Goal: Information Seeking & Learning: Learn about a topic

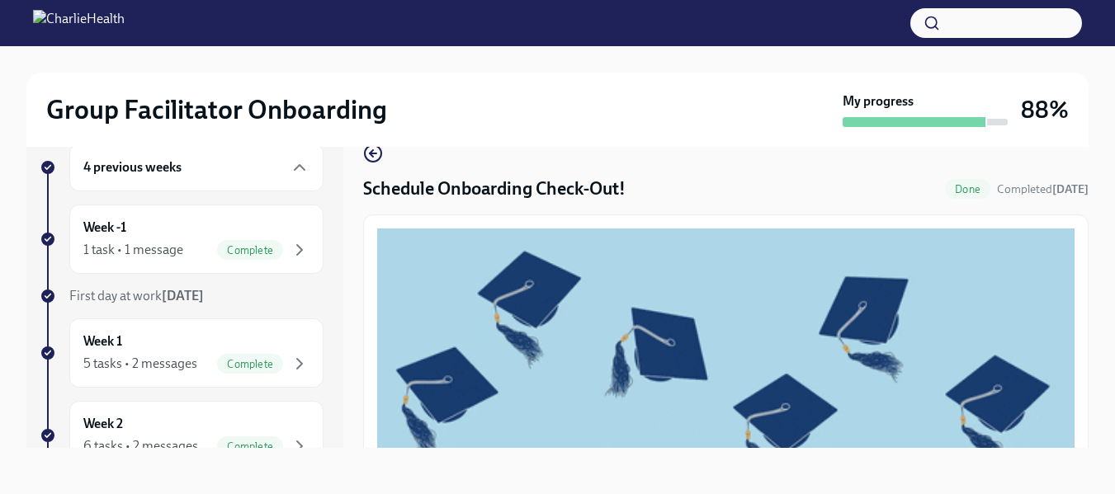
scroll to position [488, 0]
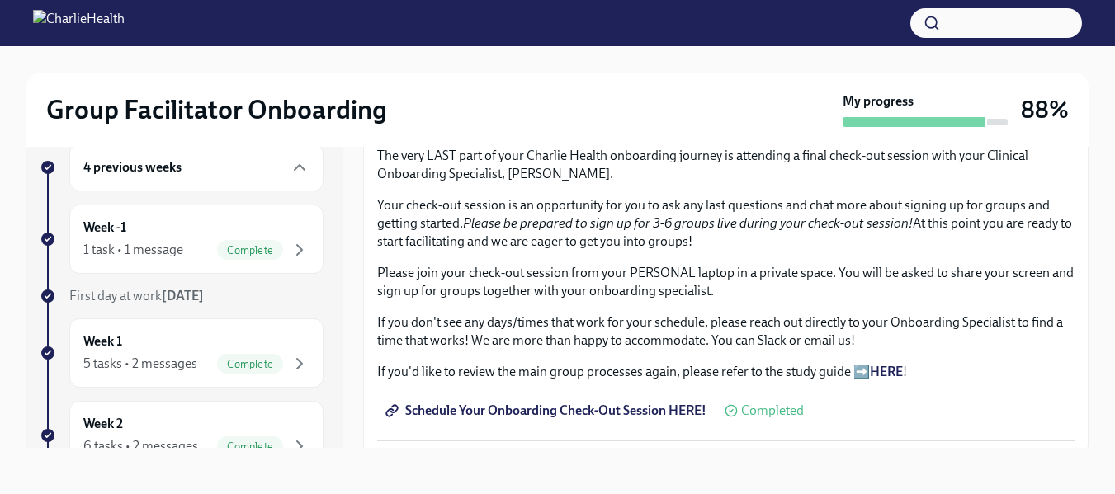
drag, startPoint x: 1076, startPoint y: 371, endPoint x: 1076, endPoint y: 359, distance: 11.6
click at [1076, 359] on div "The very LAST part of your Charlie Health onboarding journey is attending a fin…" at bounding box center [726, 91] width 726 height 728
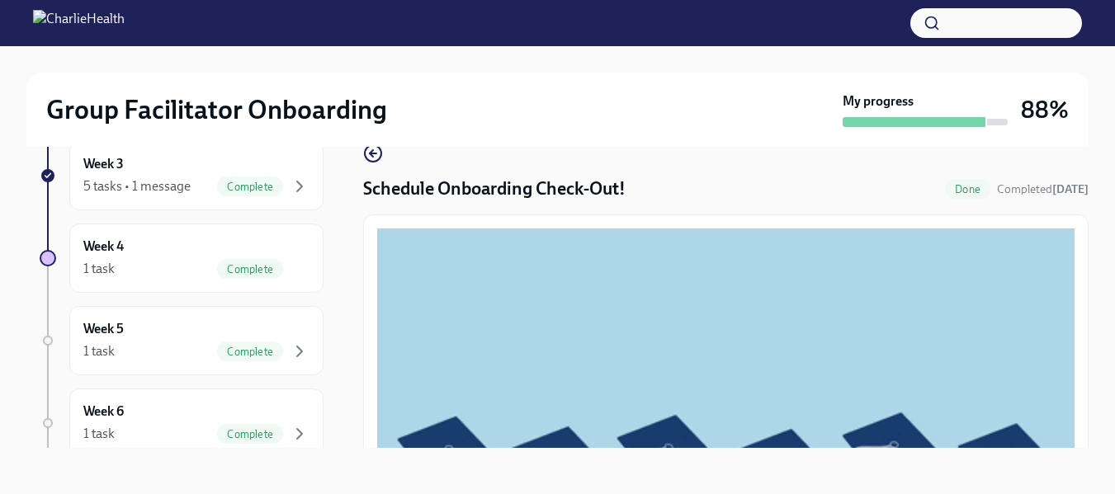
scroll to position [431, 0]
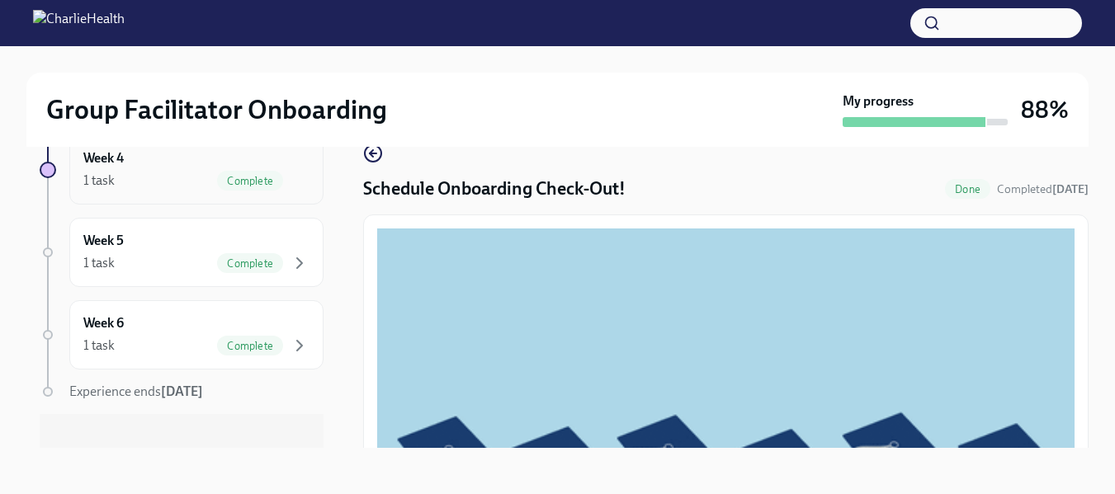
click at [141, 166] on div "Week 4 1 task Complete" at bounding box center [196, 169] width 226 height 41
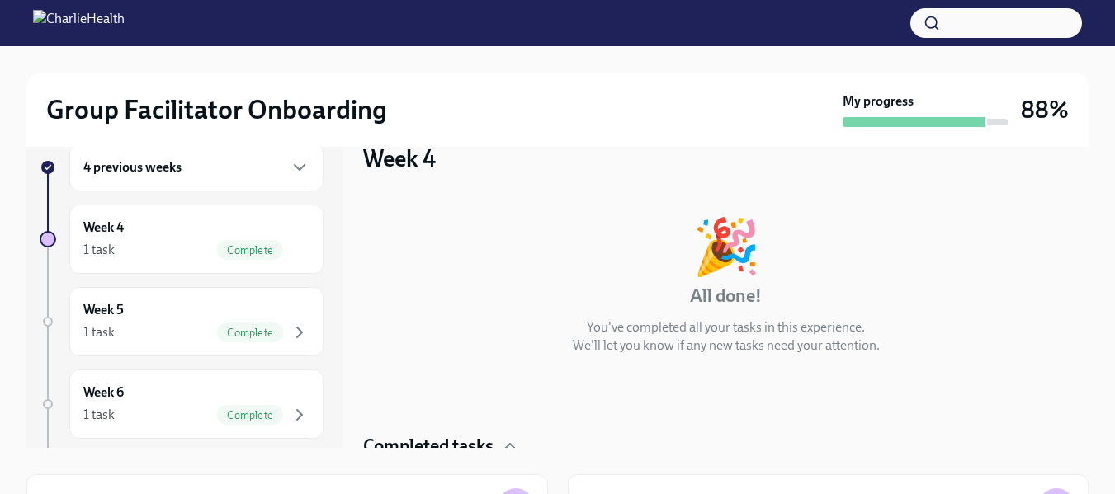
click at [158, 168] on h6 "4 previous weeks" at bounding box center [132, 167] width 98 height 18
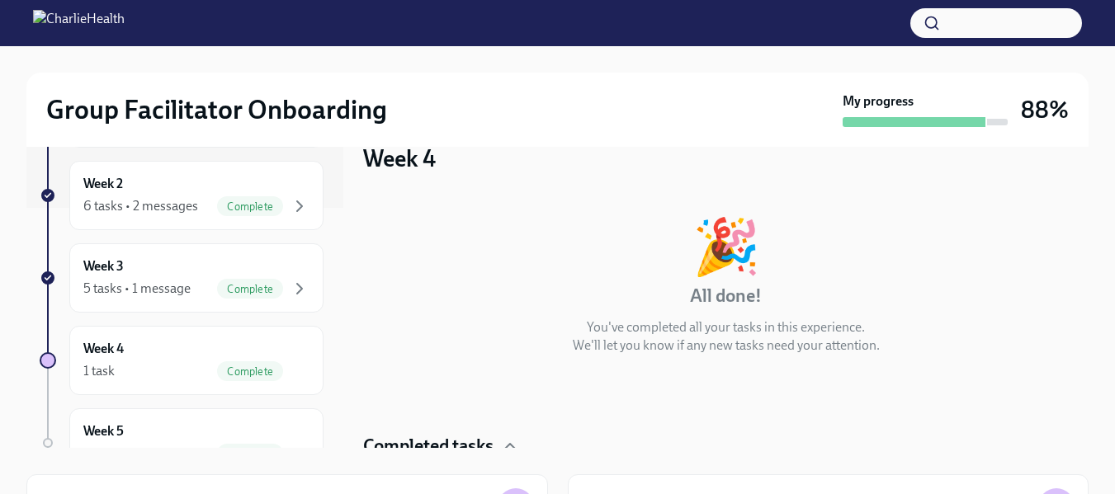
scroll to position [244, 0]
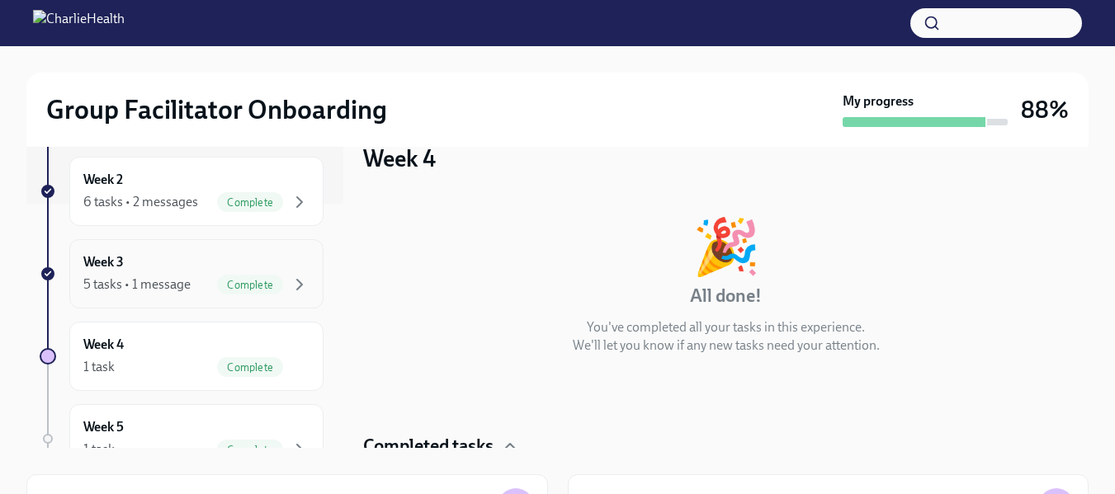
click at [126, 261] on div "Week 3 5 tasks • 1 message Complete" at bounding box center [196, 273] width 226 height 41
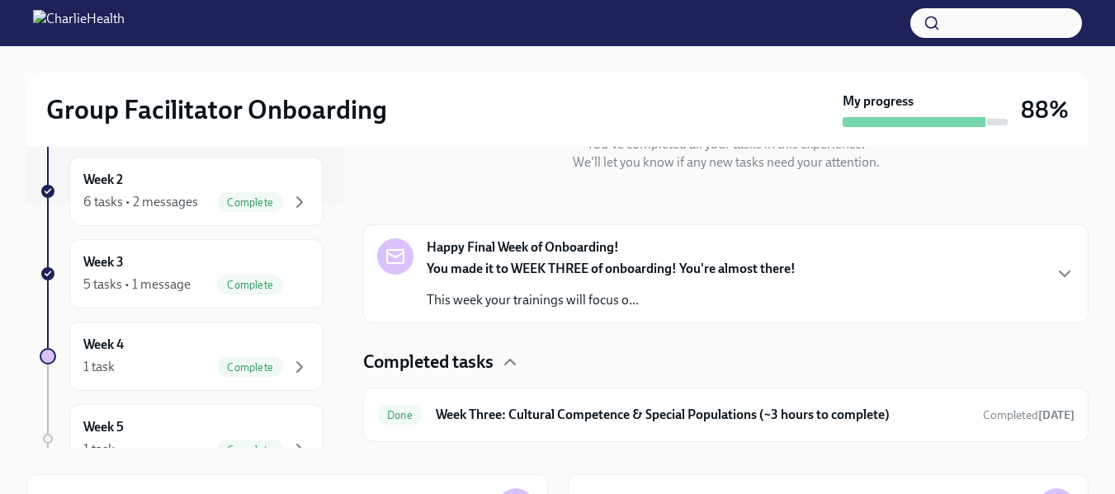
scroll to position [188, 0]
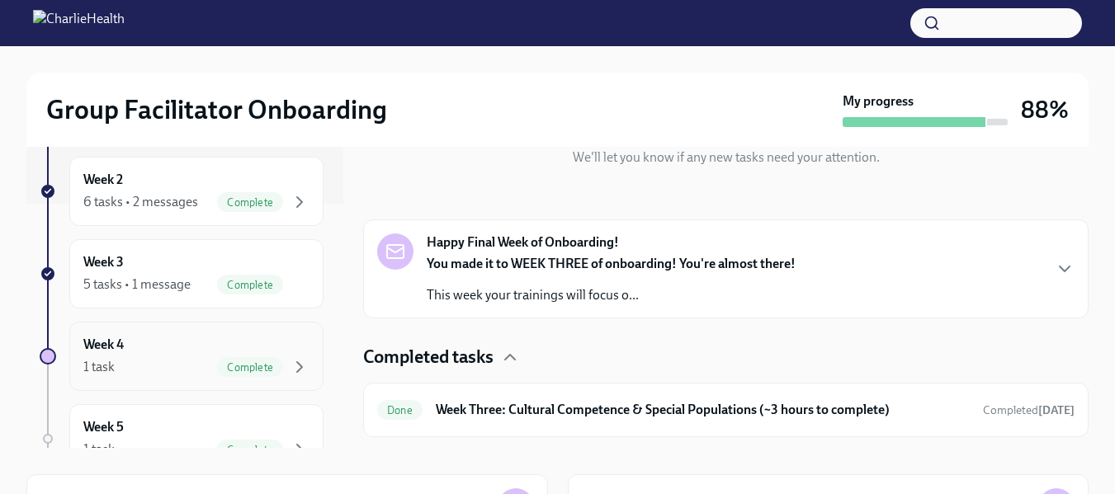
click at [133, 350] on div "Week 4 1 task Complete" at bounding box center [196, 356] width 226 height 41
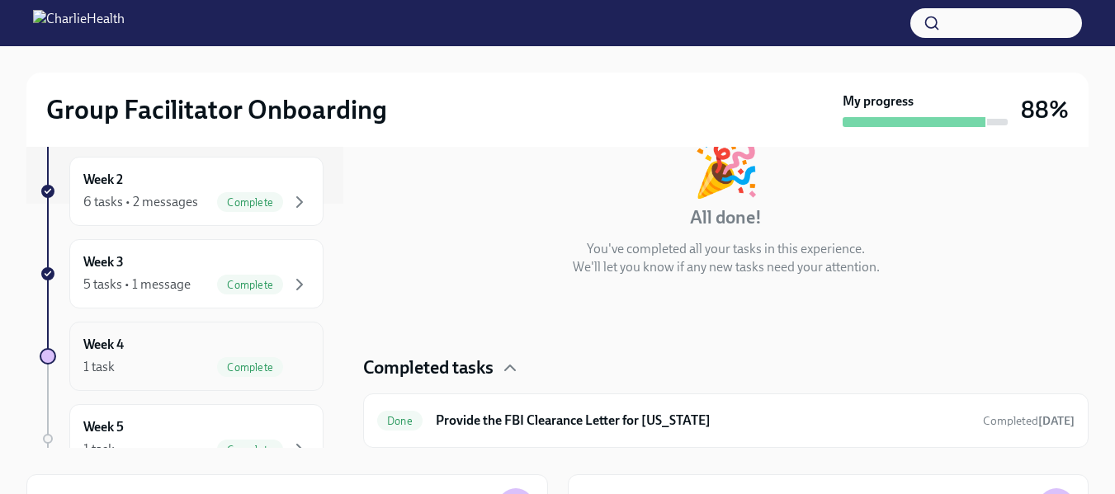
scroll to position [78, 0]
click at [117, 188] on h6 "Week 2" at bounding box center [103, 180] width 40 height 18
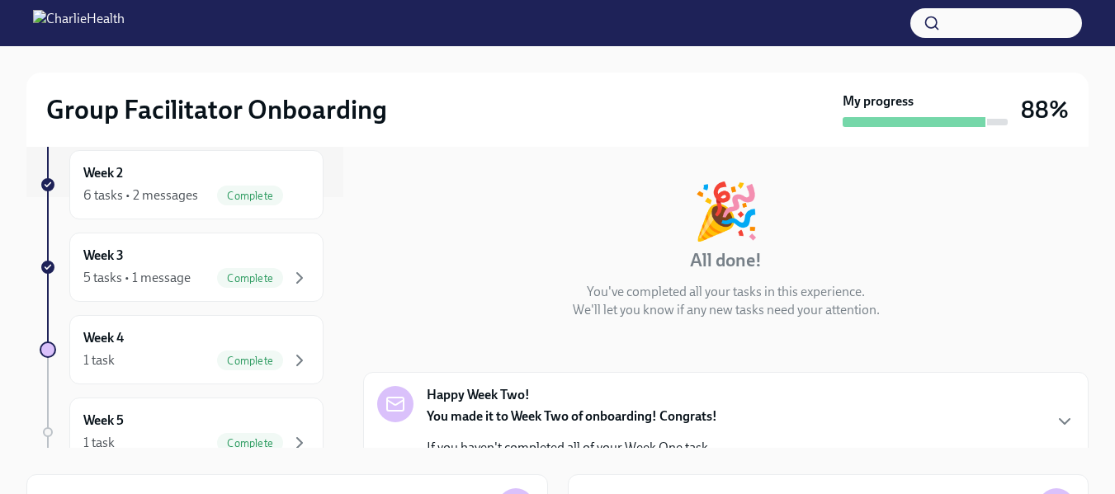
scroll to position [291, 0]
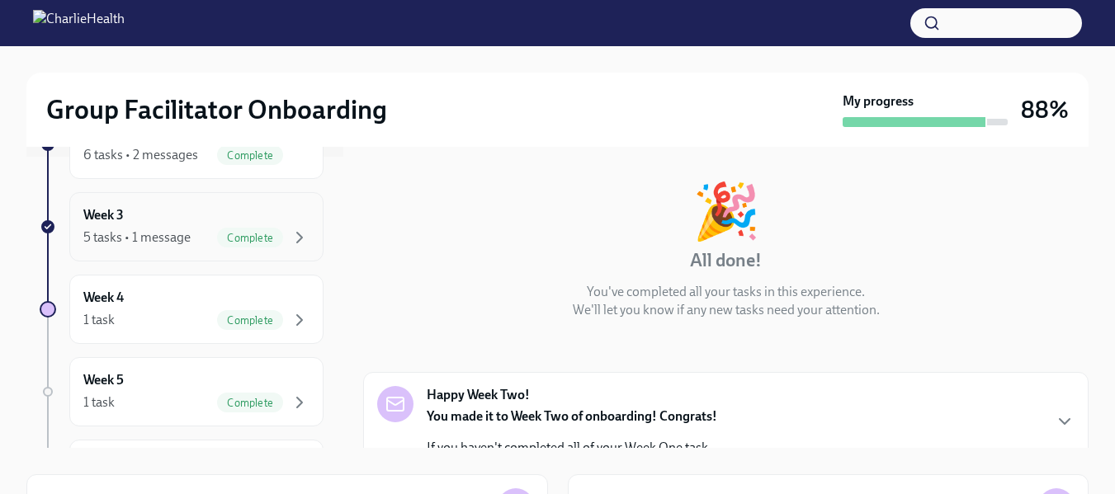
click at [146, 222] on div "Week 3 5 tasks • 1 message Complete" at bounding box center [196, 226] width 226 height 41
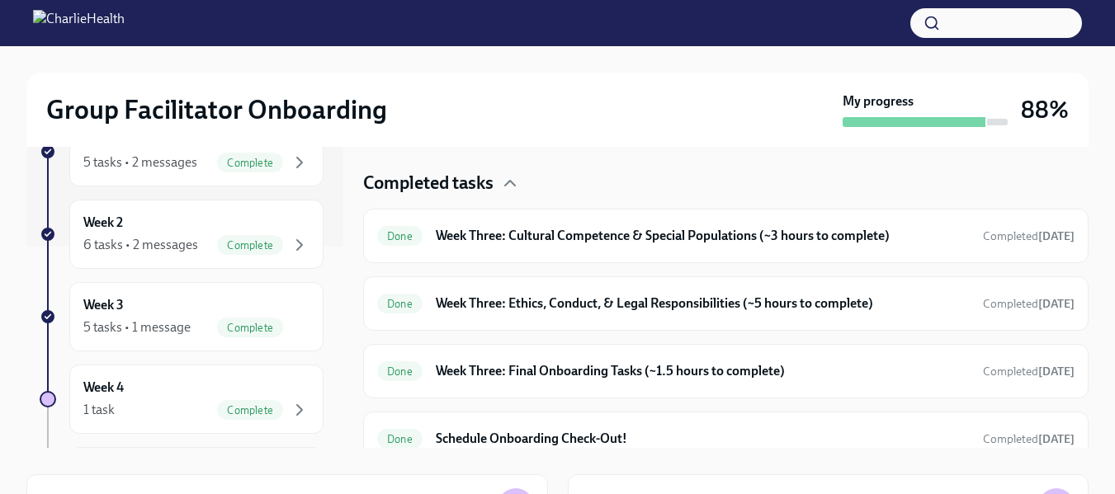
scroll to position [197, 0]
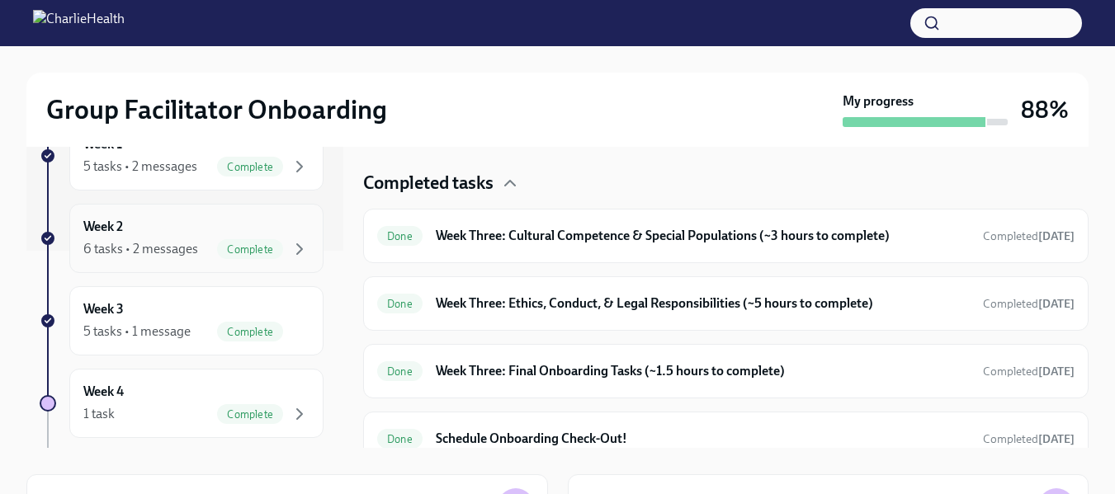
click at [114, 222] on h6 "Week 2" at bounding box center [103, 227] width 40 height 18
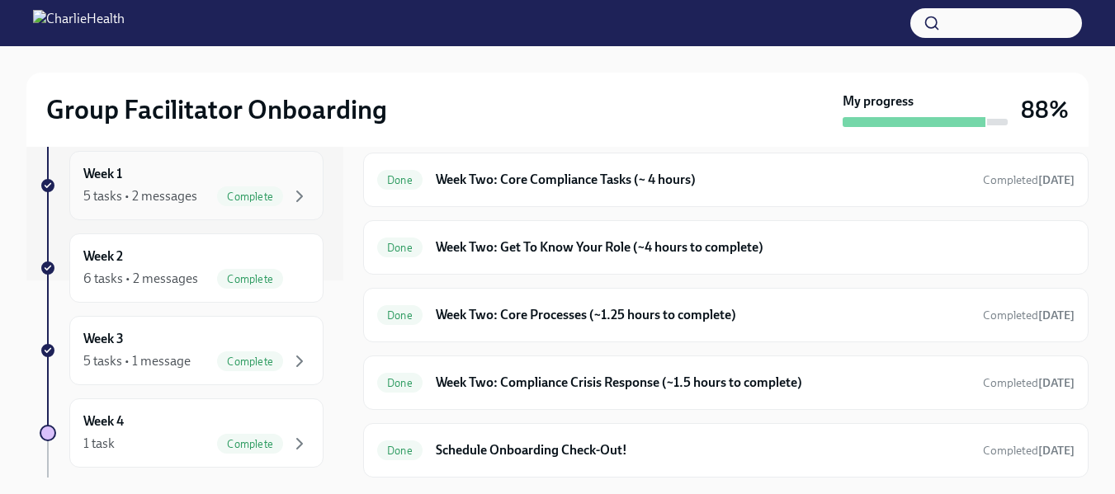
click at [119, 181] on h6 "Week 1" at bounding box center [102, 174] width 39 height 18
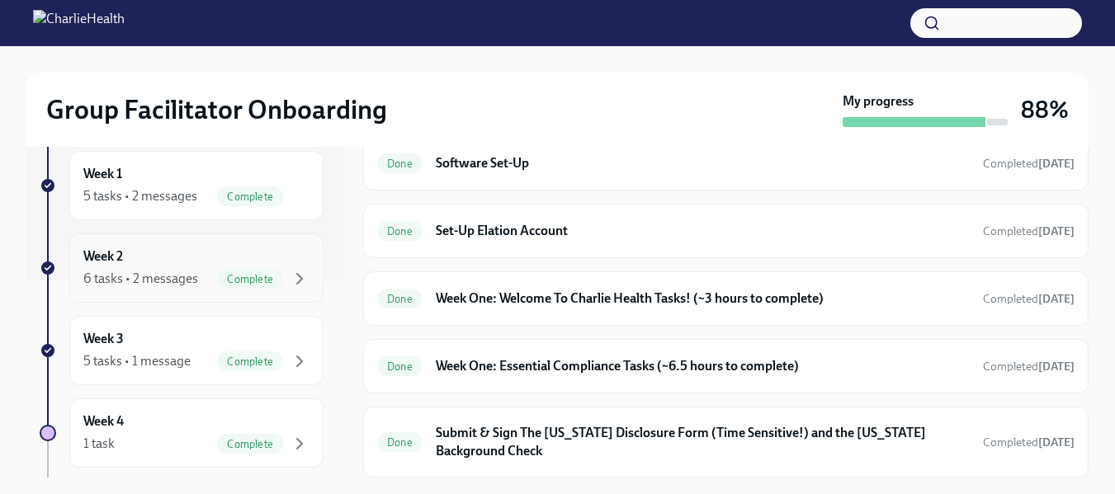
click at [121, 256] on h6 "Week 2" at bounding box center [103, 257] width 40 height 18
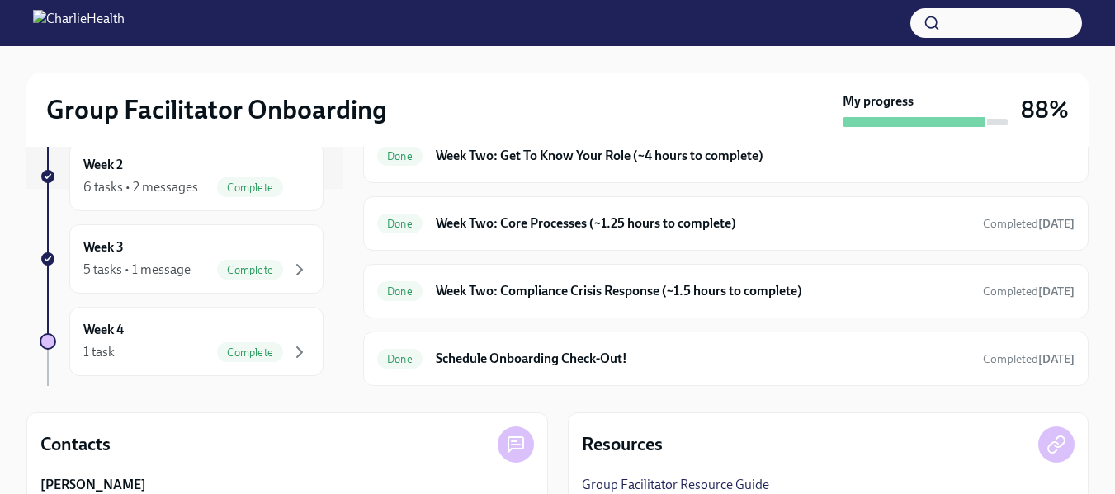
scroll to position [92, 0]
click at [137, 190] on div "6 tasks • 2 messages" at bounding box center [140, 186] width 115 height 18
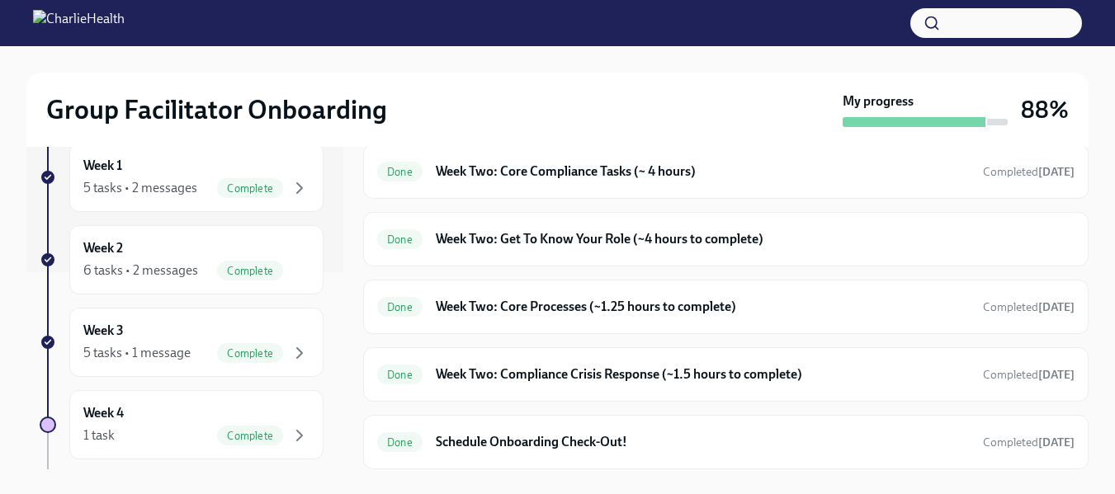
scroll to position [0, 0]
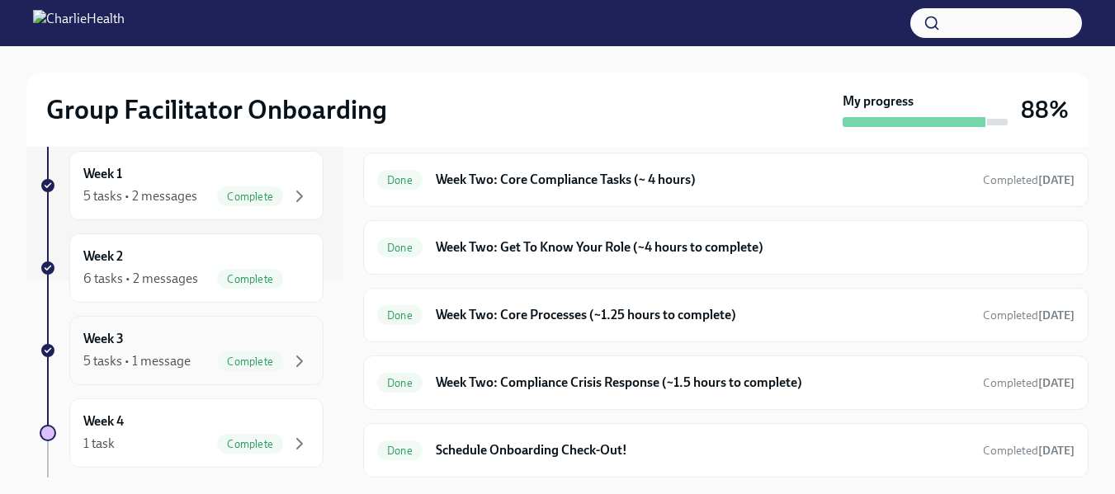
click at [97, 362] on div "5 tasks • 1 message" at bounding box center [136, 361] width 107 height 18
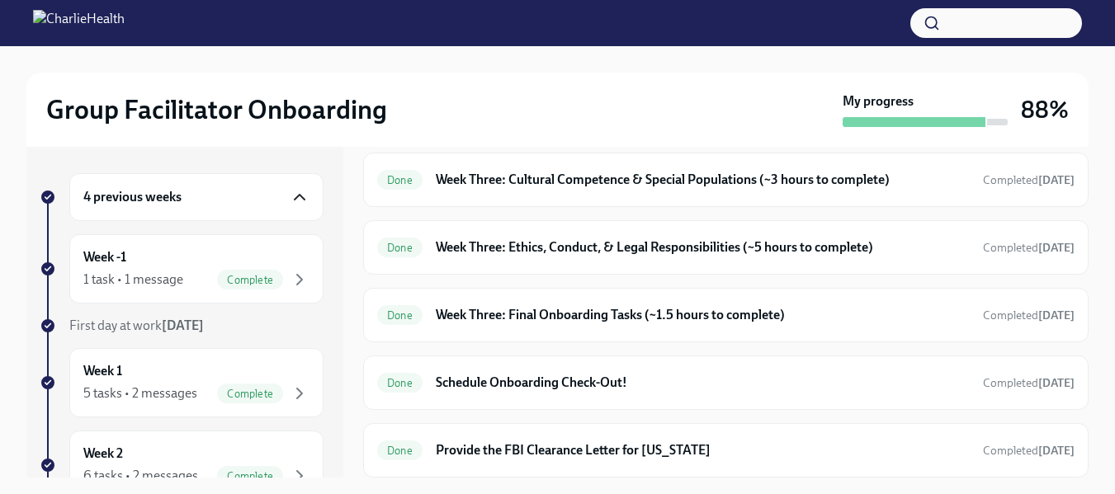
click at [290, 198] on icon "button" at bounding box center [300, 197] width 20 height 20
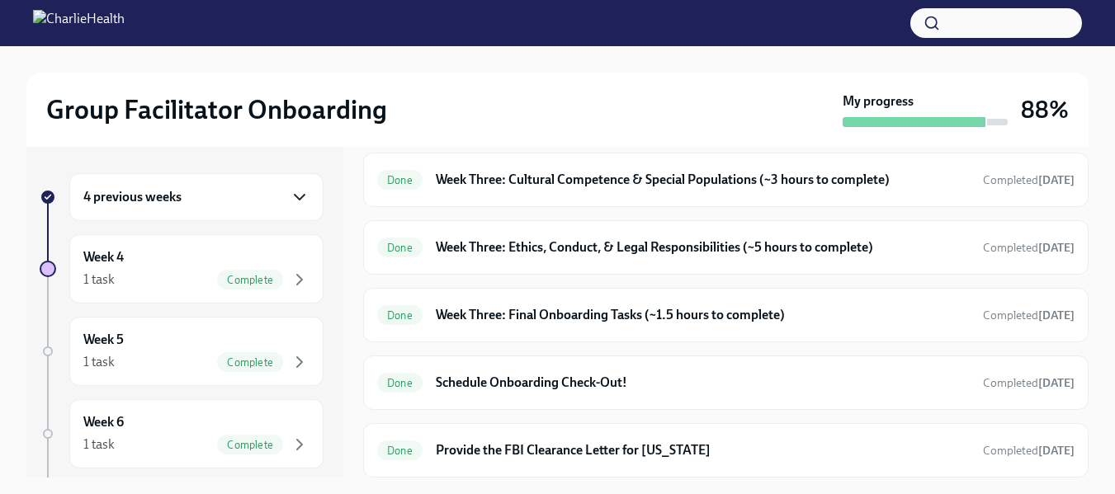
click at [147, 195] on h6 "4 previous weeks" at bounding box center [132, 197] width 98 height 18
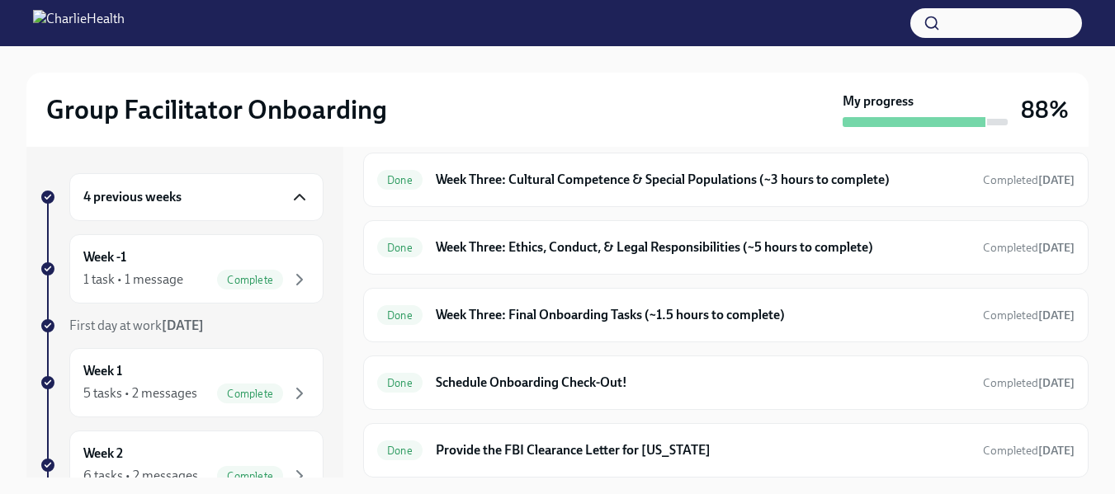
click at [149, 195] on h6 "4 previous weeks" at bounding box center [132, 197] width 98 height 18
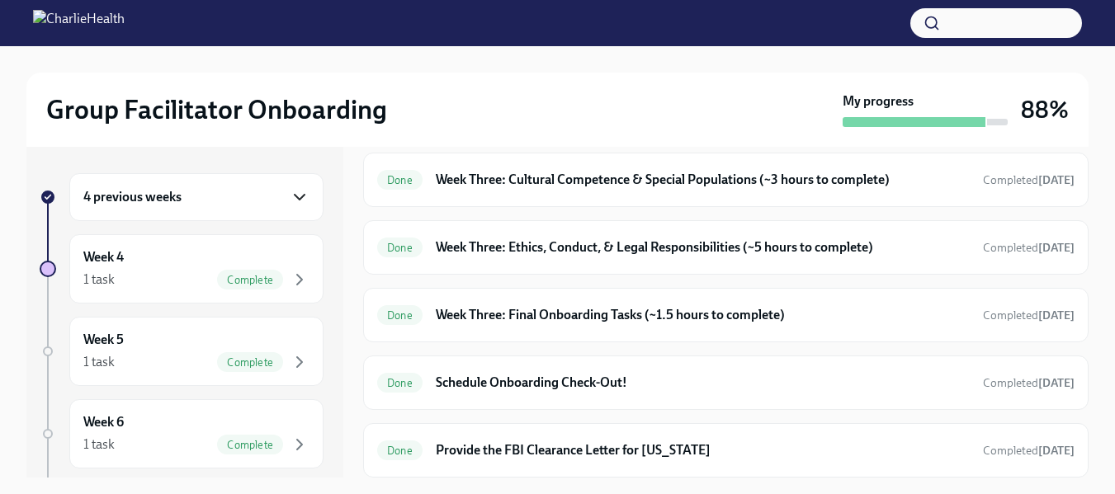
click at [149, 195] on h6 "4 previous weeks" at bounding box center [132, 197] width 98 height 18
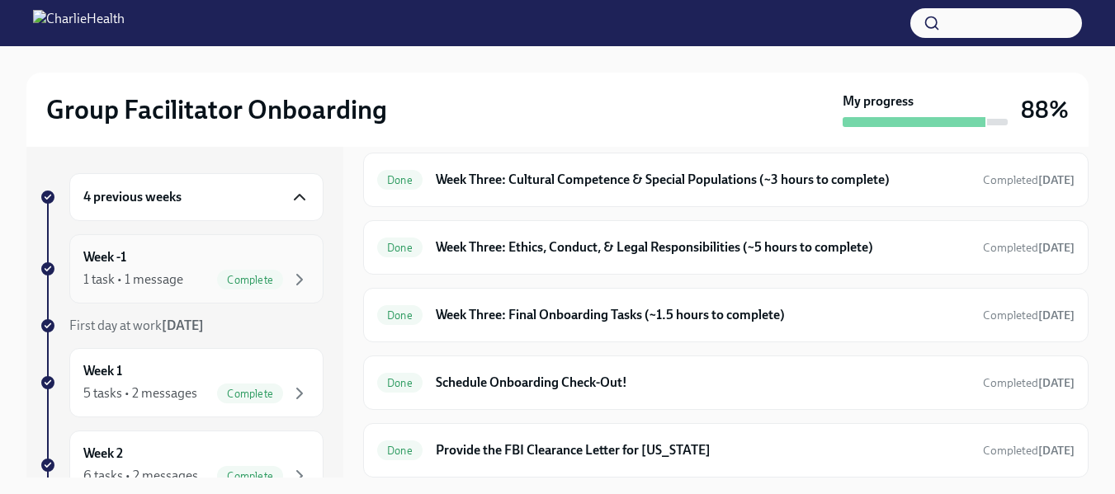
click at [135, 272] on div "1 task • 1 message" at bounding box center [133, 280] width 100 height 18
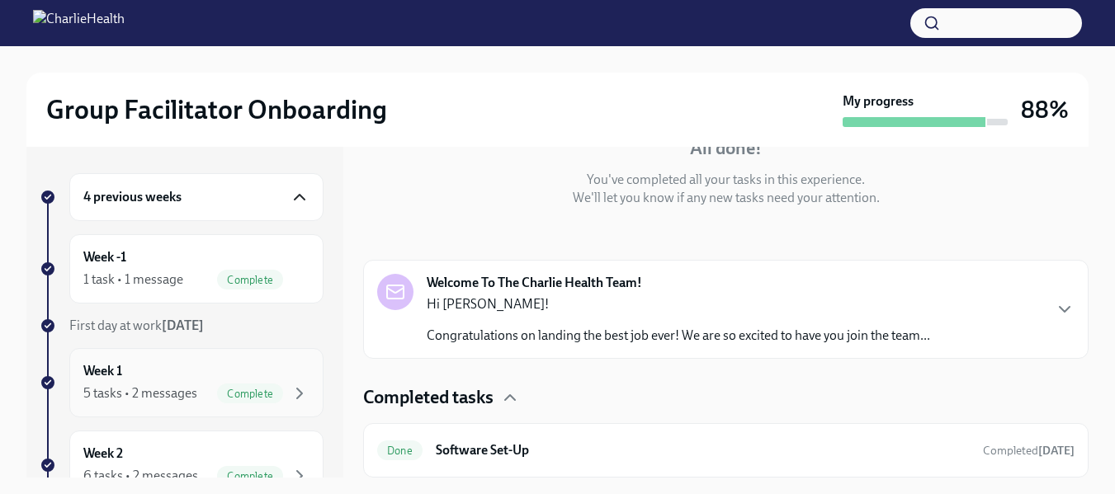
click at [106, 382] on div "Week 1 5 tasks • 2 messages Complete" at bounding box center [196, 382] width 226 height 41
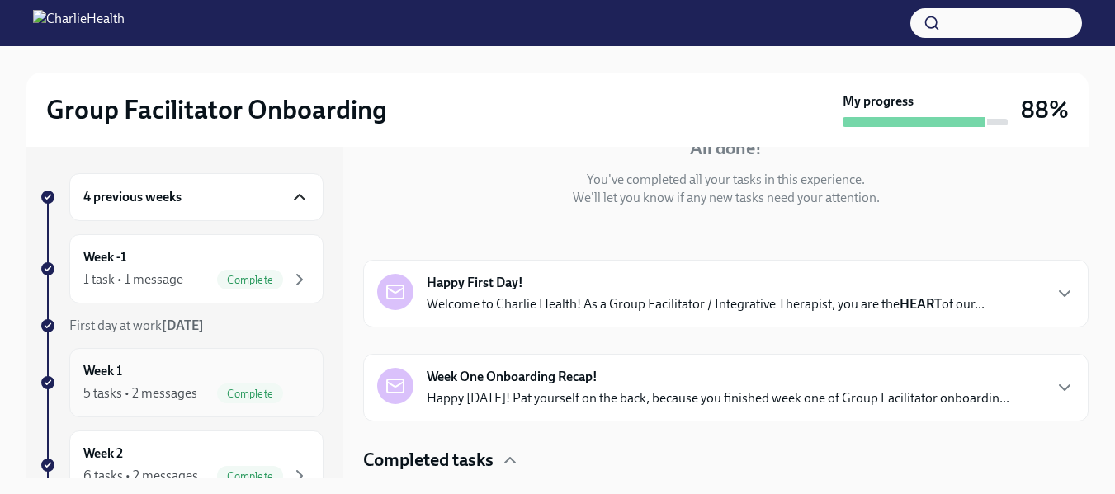
scroll to position [527, 0]
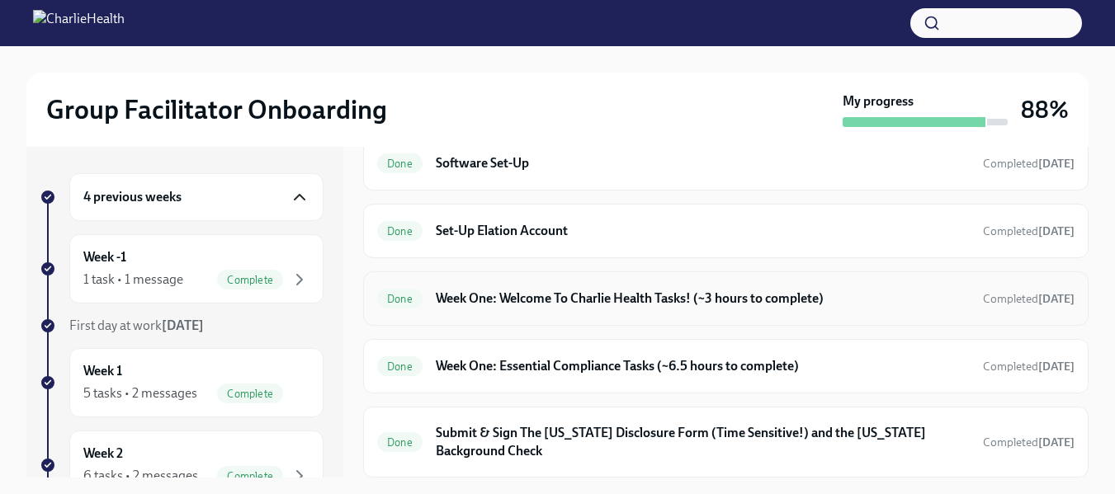
click at [604, 301] on h6 "Week One: Welcome To Charlie Health Tasks! (~3 hours to complete)" at bounding box center [703, 299] width 534 height 18
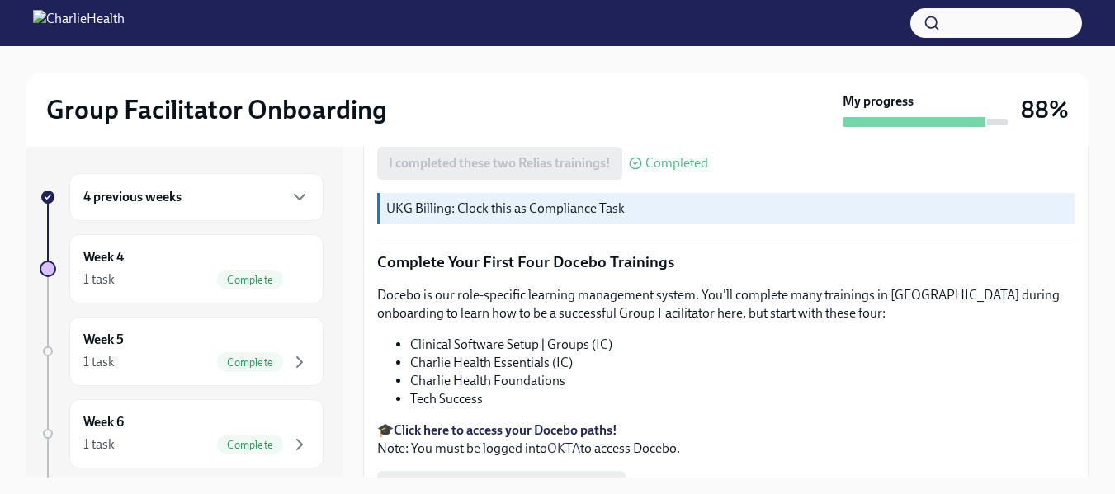
scroll to position [2340, 0]
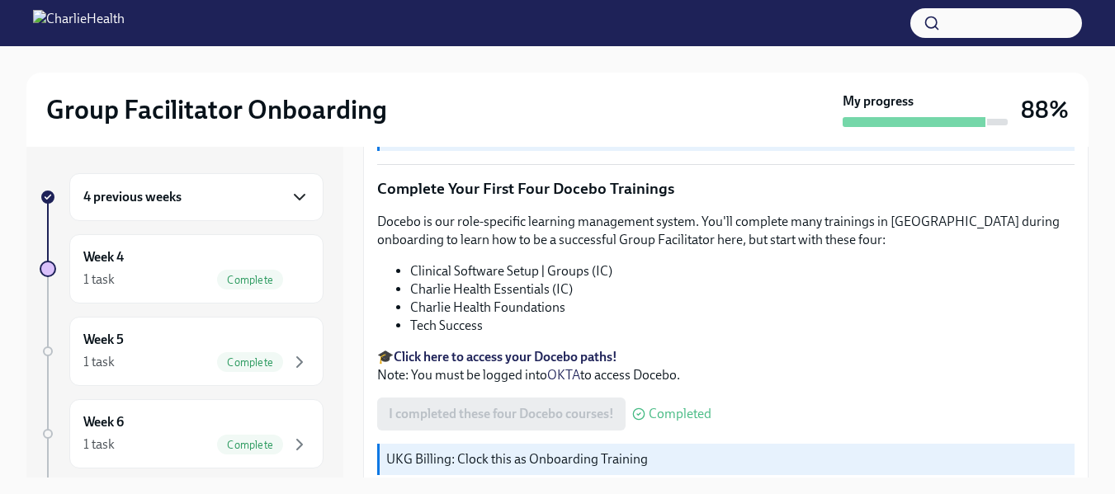
click at [296, 194] on icon "button" at bounding box center [300, 197] width 20 height 20
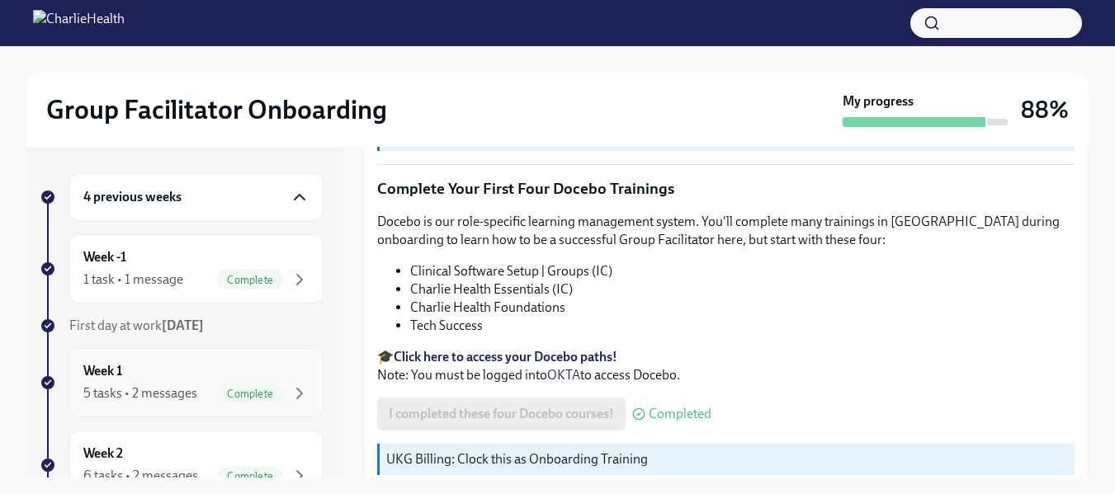
click at [119, 366] on h6 "Week 1" at bounding box center [102, 371] width 39 height 18
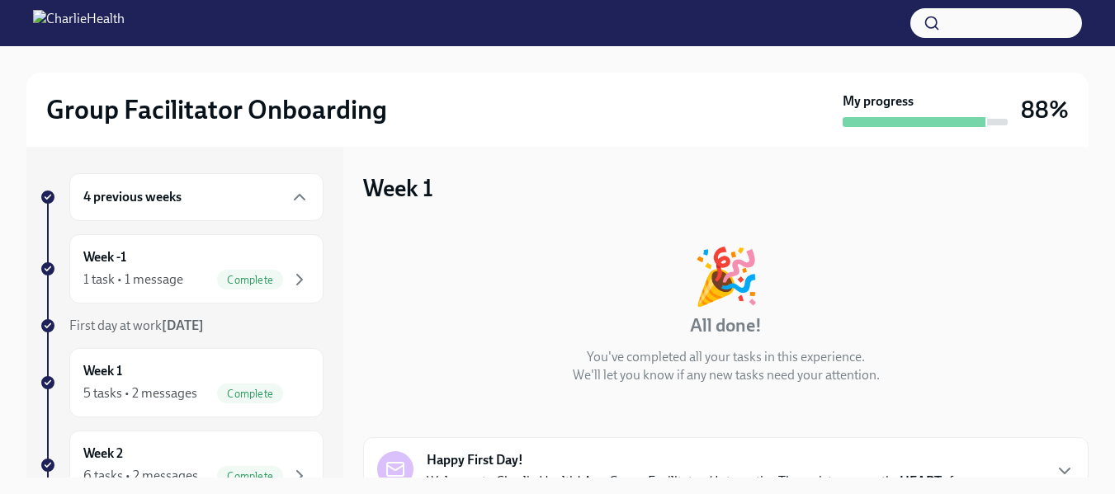
drag, startPoint x: 1090, startPoint y: 220, endPoint x: 1085, endPoint y: 263, distance: 43.3
click at [1085, 263] on div "Group Facilitator Onboarding My progress 88% 4 previous weeks Week -1 1 task • …" at bounding box center [557, 391] width 1115 height 690
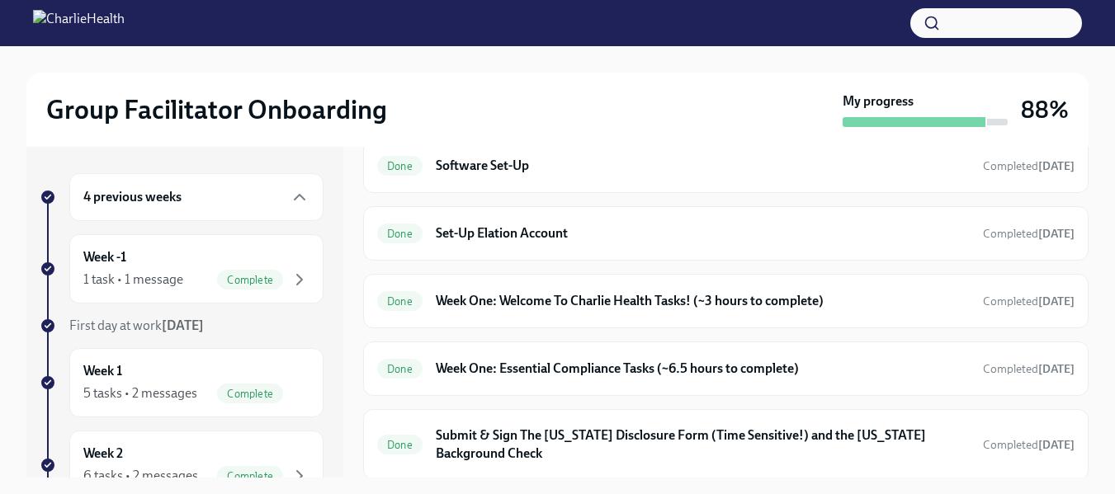
scroll to position [527, 0]
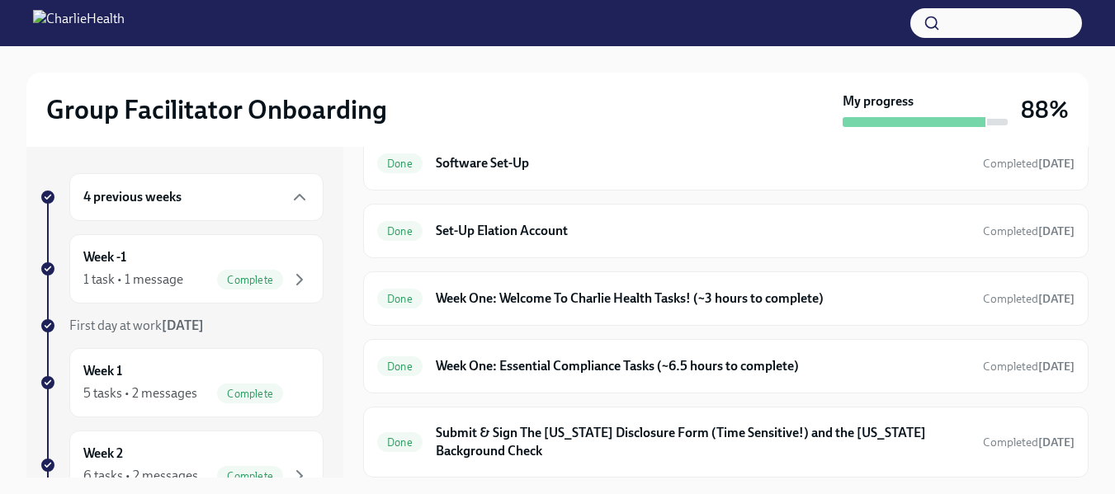
drag, startPoint x: 343, startPoint y: 257, endPoint x: 339, endPoint y: 293, distance: 36.6
click at [339, 293] on div "4 previous weeks Week -1 1 task • 1 message Complete First day at work [DATE] W…" at bounding box center [557, 312] width 1062 height 331
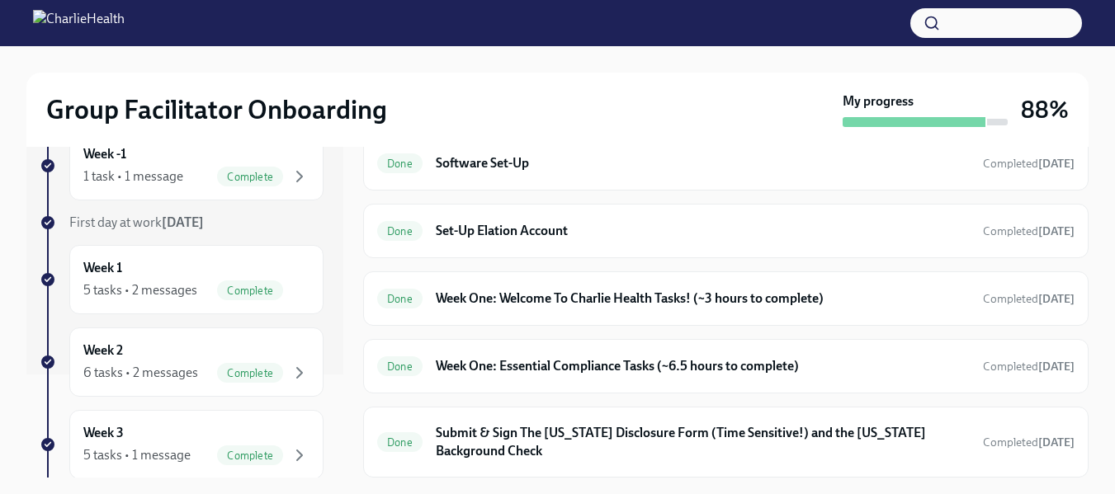
scroll to position [145, 0]
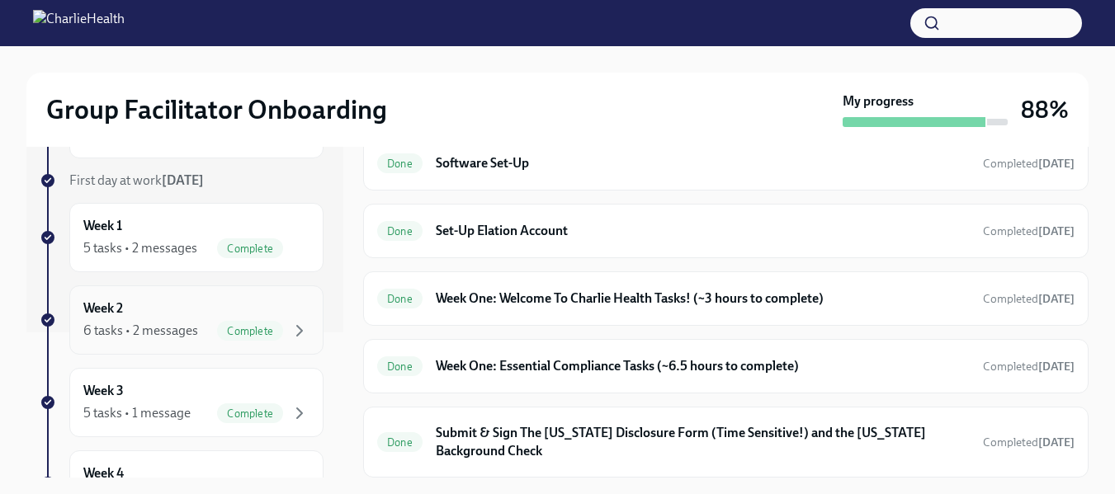
click at [121, 315] on h6 "Week 2" at bounding box center [103, 309] width 40 height 18
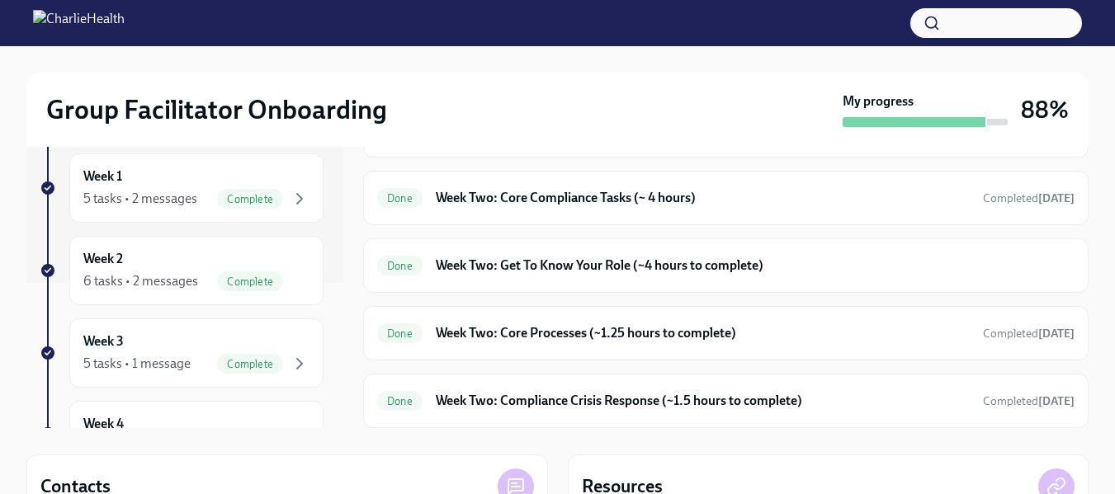
scroll to position [65, 0]
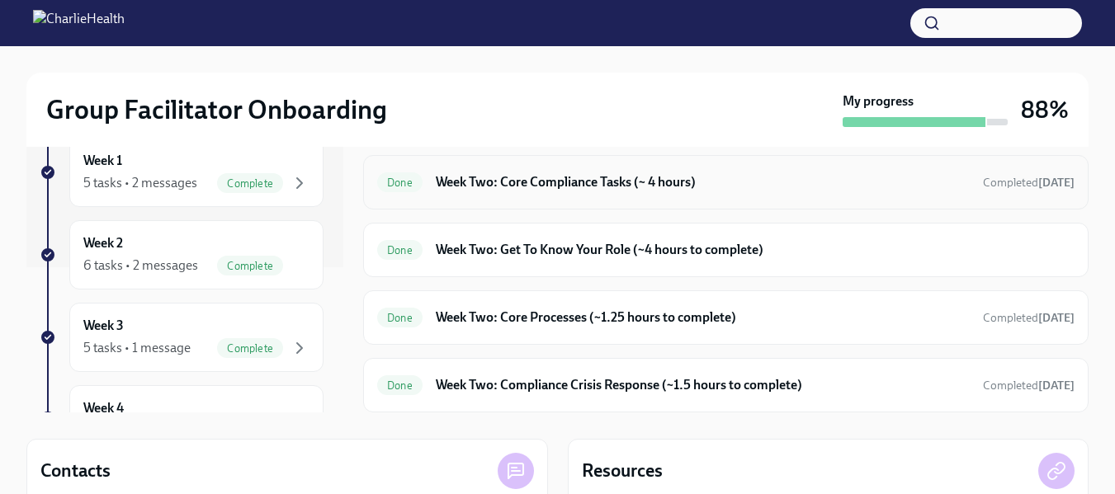
click at [519, 172] on div "Done Week Two: Core Compliance Tasks (~ 4 hours) Completed [DATE]" at bounding box center [726, 182] width 698 height 26
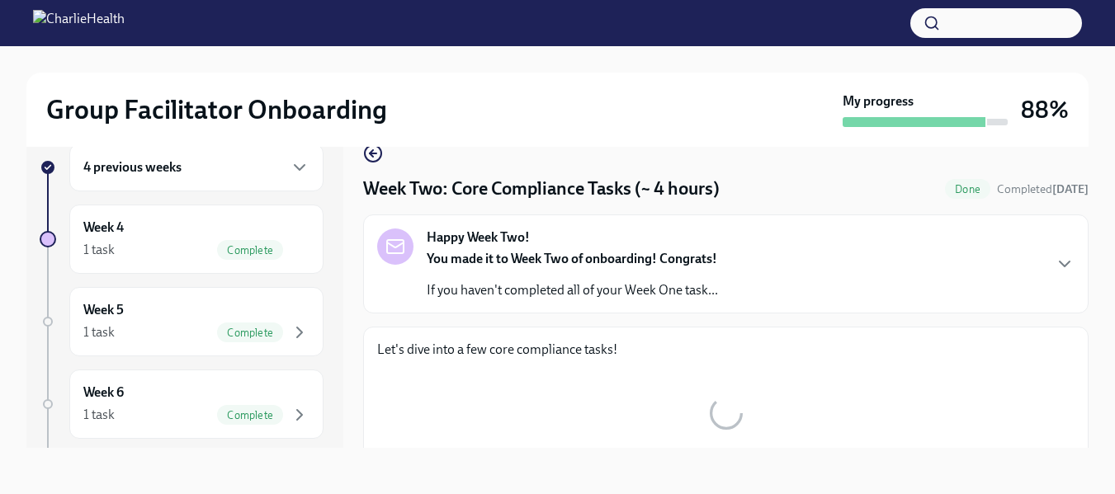
scroll to position [30, 0]
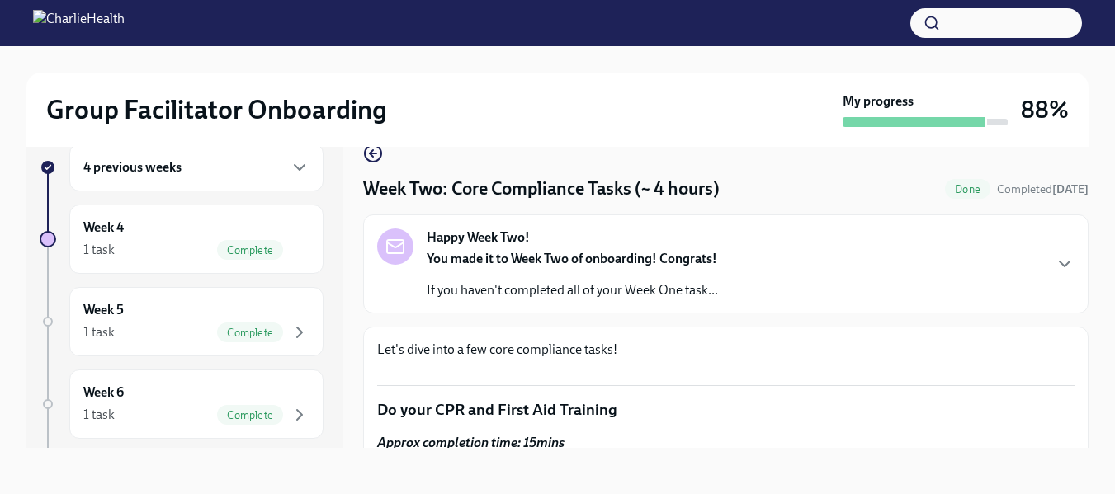
drag, startPoint x: 1090, startPoint y: 174, endPoint x: 1089, endPoint y: 195, distance: 20.7
click at [1089, 195] on div "Group Facilitator Onboarding My progress 88% 4 previous weeks Week 4 1 task Com…" at bounding box center [557, 256] width 1115 height 478
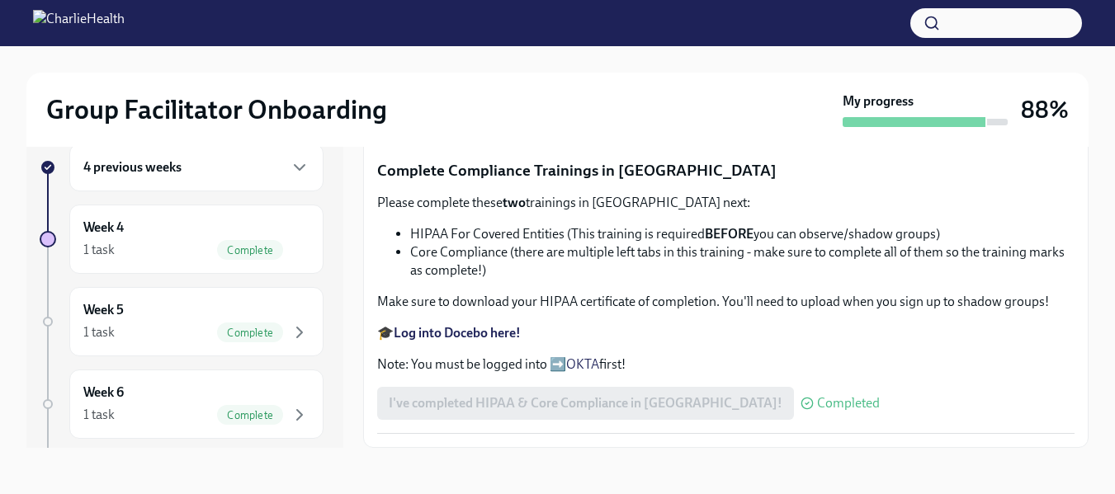
scroll to position [1145, 0]
drag, startPoint x: 344, startPoint y: 196, endPoint x: 341, endPoint y: 170, distance: 25.8
click at [341, 170] on div "4 previous weeks Week 4 1 task Complete Week 5 1 task Complete Week 6 1 task Co…" at bounding box center [557, 282] width 1062 height 331
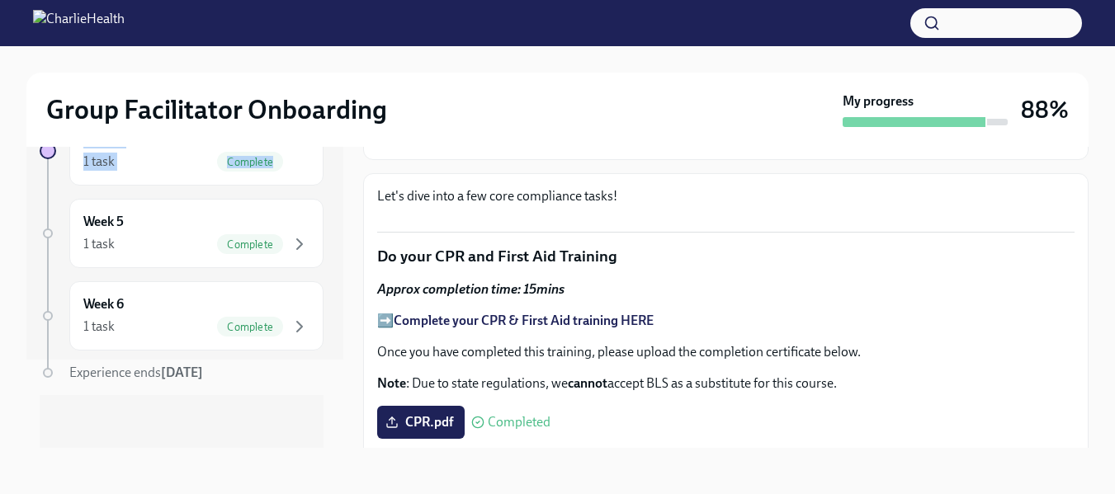
scroll to position [0, 0]
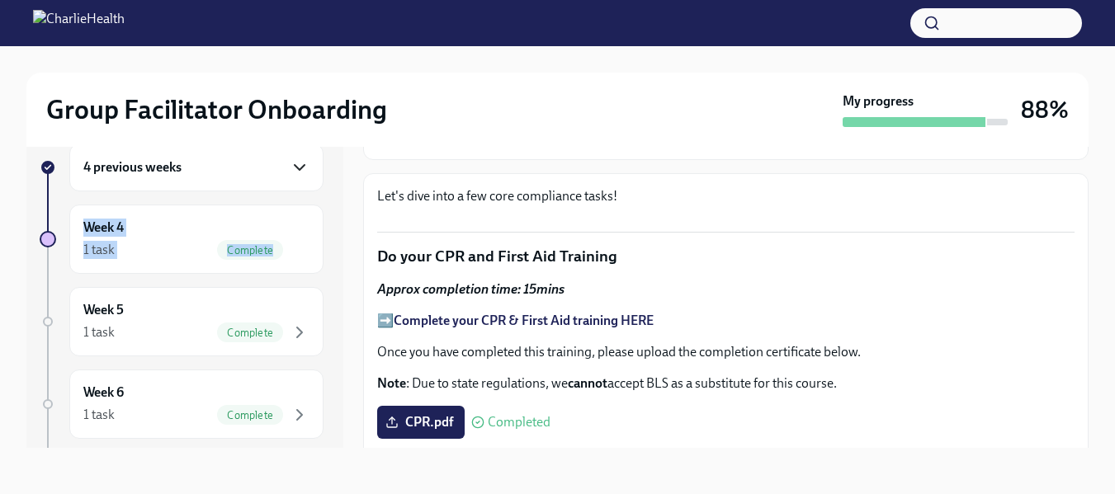
click at [291, 163] on icon "button" at bounding box center [300, 168] width 20 height 20
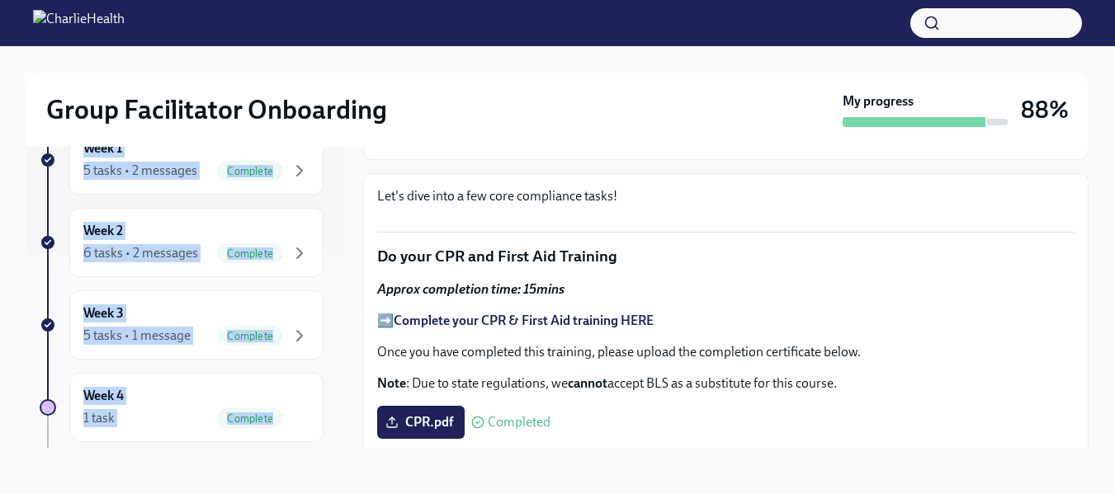
scroll to position [199, 0]
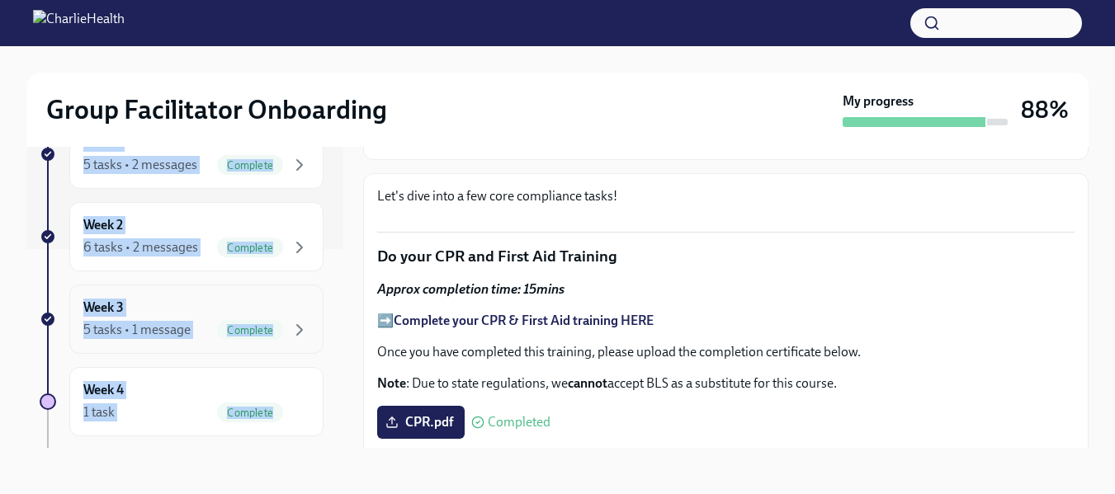
click at [110, 302] on h6 "Week 3" at bounding box center [103, 308] width 40 height 18
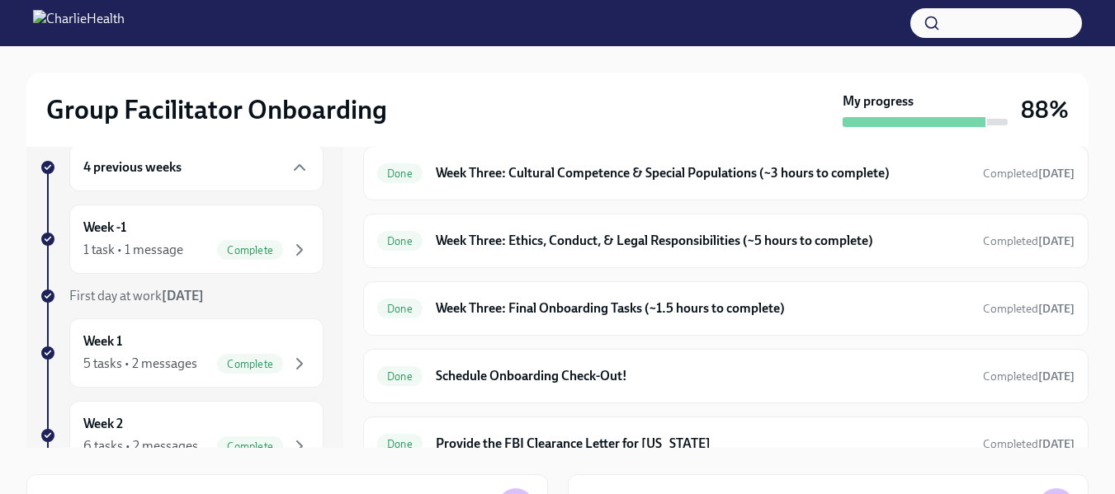
scroll to position [448, 0]
